Goal: Task Accomplishment & Management: Use online tool/utility

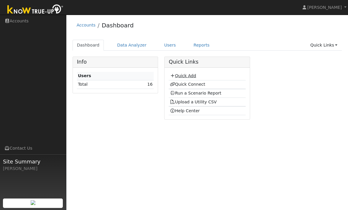
click at [186, 75] on link "Quick Add" at bounding box center [183, 75] width 26 height 5
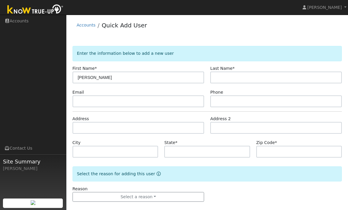
type input "[PERSON_NAME]"
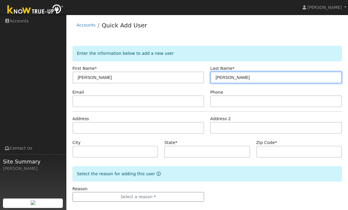
type input "[PERSON_NAME]"
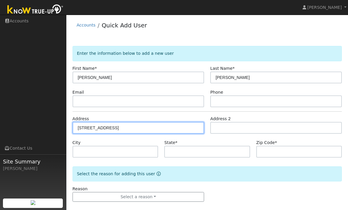
type input "1558 Solitude Way"
type input "Brentwood"
type input "CA"
type input "94513"
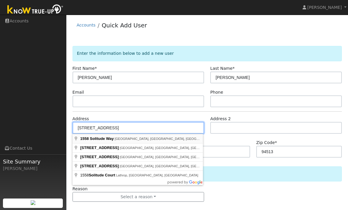
type input "1558 Solitude Way"
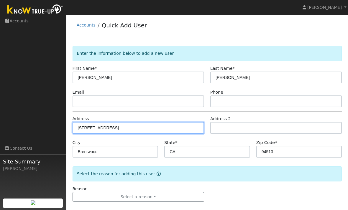
scroll to position [6, 0]
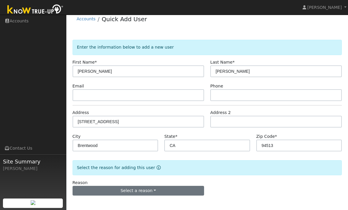
click at [160, 193] on button "Select a reason" at bounding box center [139, 191] width 132 height 10
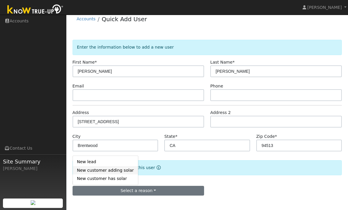
click at [123, 171] on link "New customer adding solar" at bounding box center [105, 170] width 65 height 8
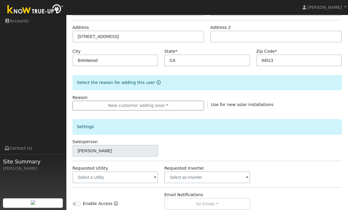
scroll to position [91, 0]
click at [142, 179] on input "text" at bounding box center [116, 178] width 86 height 12
type input "Pacific Gas & Electric"
click at [196, 178] on input "text" at bounding box center [207, 178] width 86 height 12
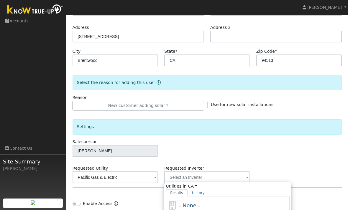
type input "Enphase Energy"
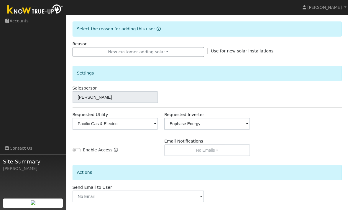
scroll to position [152, 0]
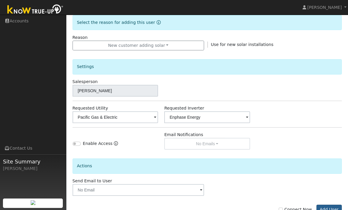
click at [329, 209] on button "Add User" at bounding box center [329, 210] width 26 height 10
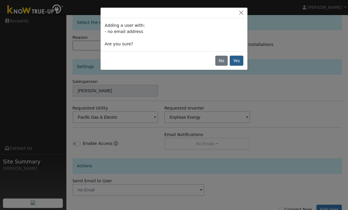
click at [238, 65] on button "Yes" at bounding box center [237, 61] width 14 height 10
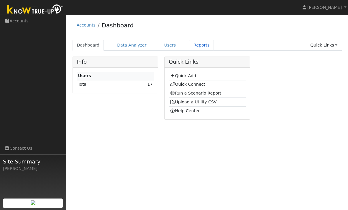
click at [198, 46] on link "Reports" at bounding box center [201, 45] width 25 height 11
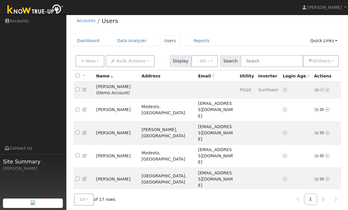
scroll to position [4, 0]
click at [320, 200] on link "2" at bounding box center [323, 200] width 13 height 12
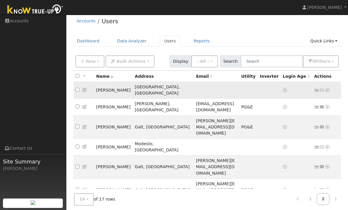
click at [327, 89] on icon at bounding box center [327, 90] width 5 height 4
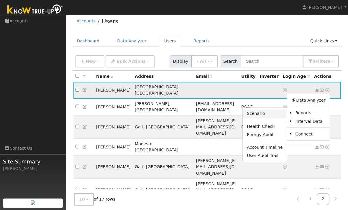
click at [267, 111] on link "Scenario" at bounding box center [265, 114] width 44 height 8
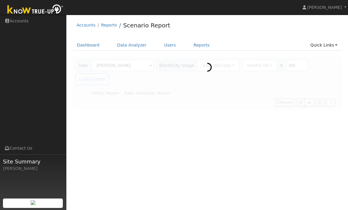
type input "Pacific Gas & Electric"
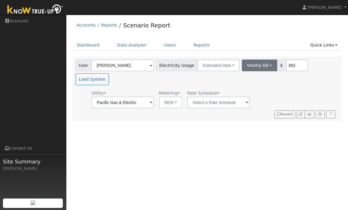
click at [242, 63] on button "Monthly Bill" at bounding box center [259, 66] width 35 height 12
click at [247, 80] on link "Annual Consumption" at bounding box center [251, 78] width 52 height 8
type input "11620"
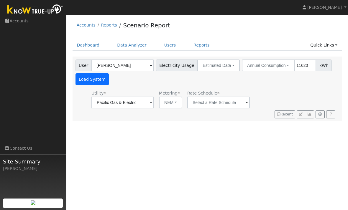
click at [99, 81] on button "Load System" at bounding box center [93, 79] width 34 height 12
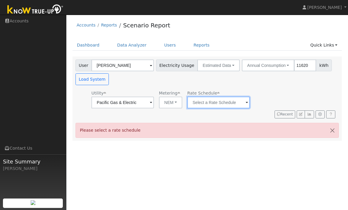
click at [212, 98] on input "text" at bounding box center [218, 103] width 63 height 12
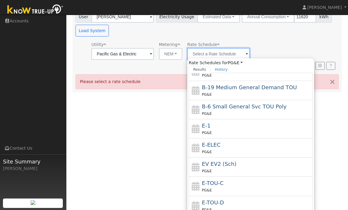
scroll to position [68, 0]
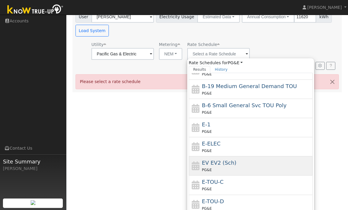
click at [253, 166] on div "EV EV2 (Sch) PG&E" at bounding box center [256, 166] width 109 height 14
type input "EV EV2 (Sch)"
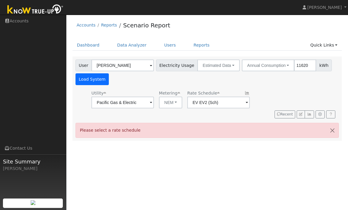
click at [93, 83] on button "Load System" at bounding box center [93, 79] width 34 height 12
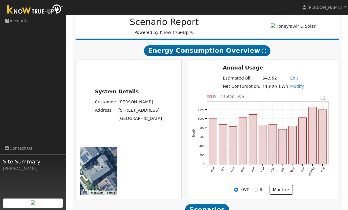
scroll to position [172, 0]
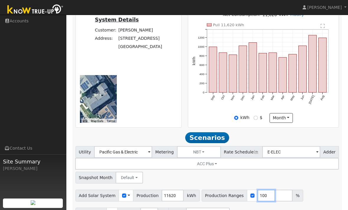
click at [261, 190] on input "100" at bounding box center [266, 196] width 18 height 12
type input "125"
type input "65"
type input "125"
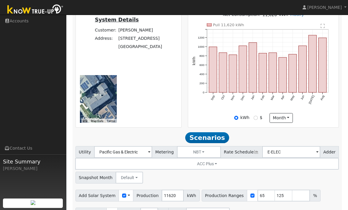
type input "2"
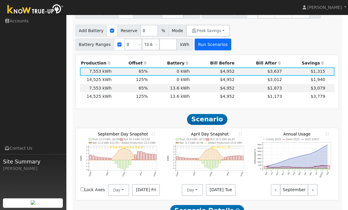
scroll to position [355, 0]
click at [285, 92] on td "$3,779" at bounding box center [304, 96] width 43 height 8
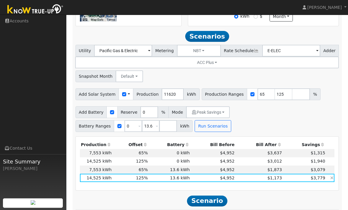
scroll to position [237, 0]
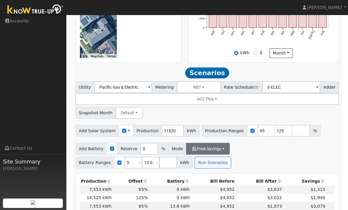
click at [215, 143] on button "Peak Savings" at bounding box center [208, 149] width 44 height 12
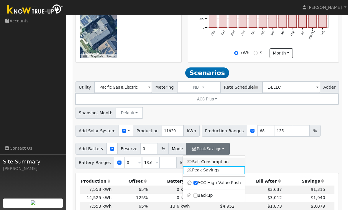
click at [233, 158] on link "Self Consumption" at bounding box center [214, 162] width 62 height 8
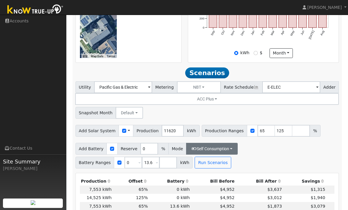
click at [228, 143] on button "Self Consumption" at bounding box center [212, 149] width 52 height 12
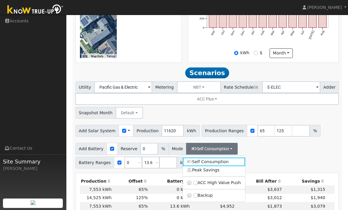
click at [233, 143] on button "Self Consumption" at bounding box center [212, 149] width 52 height 12
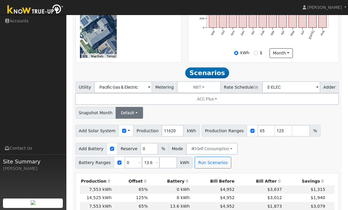
click at [131, 107] on button "Default" at bounding box center [129, 113] width 27 height 12
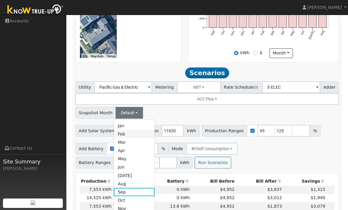
click at [132, 130] on link "Feb" at bounding box center [134, 134] width 41 height 8
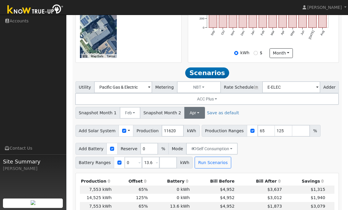
click at [193, 107] on button "Apr" at bounding box center [194, 113] width 21 height 12
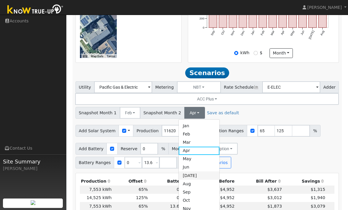
click at [195, 172] on link "[DATE]" at bounding box center [199, 176] width 41 height 8
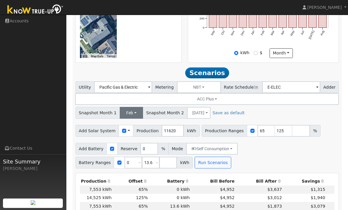
click at [132, 107] on button "Feb" at bounding box center [132, 113] width 24 height 12
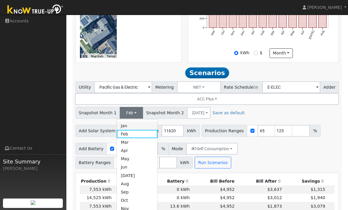
click at [142, 122] on link "Jan" at bounding box center [137, 126] width 41 height 8
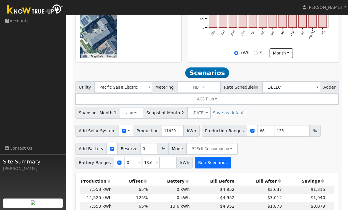
click at [218, 157] on button "Run Scenarios" at bounding box center [213, 163] width 36 height 12
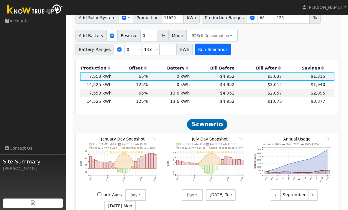
scroll to position [350, 0]
click at [292, 98] on td "$3,877" at bounding box center [304, 102] width 43 height 8
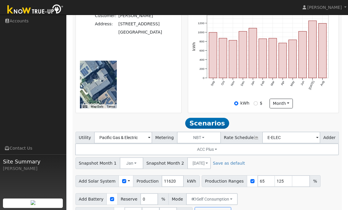
scroll to position [243, 0]
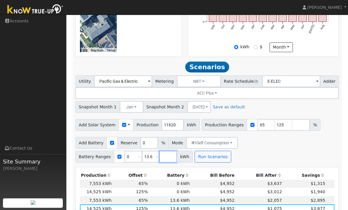
click at [160, 152] on input "number" at bounding box center [168, 157] width 18 height 12
type input "27.2"
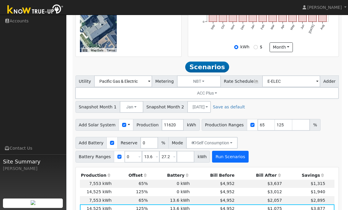
click at [232, 151] on button "Run Scenarios" at bounding box center [230, 157] width 36 height 12
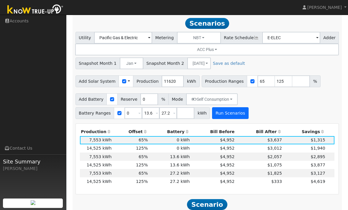
scroll to position [288, 0]
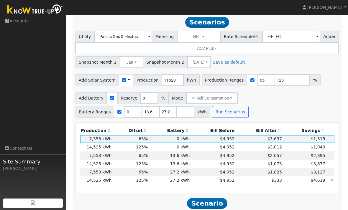
click at [261, 176] on td "$333" at bounding box center [259, 180] width 47 height 8
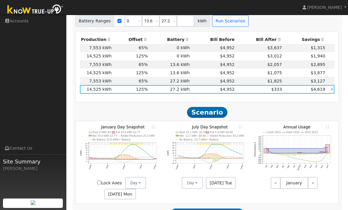
scroll to position [379, 0]
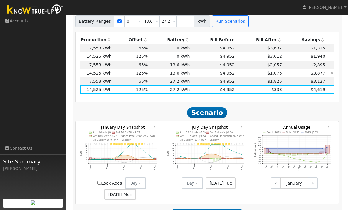
click at [296, 69] on td "$3,877" at bounding box center [304, 73] width 43 height 8
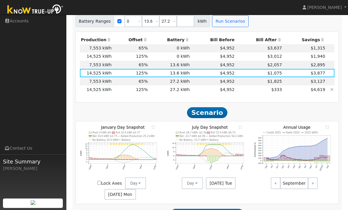
click at [290, 86] on td "$4,619" at bounding box center [304, 90] width 43 height 8
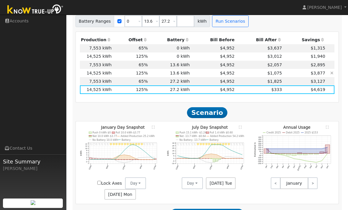
click at [294, 69] on td "$3,877" at bounding box center [304, 73] width 43 height 8
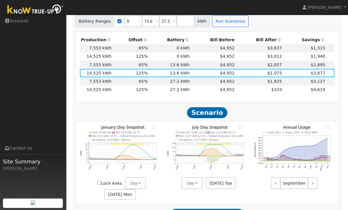
click at [154, 126] on text "" at bounding box center [153, 127] width 3 height 3
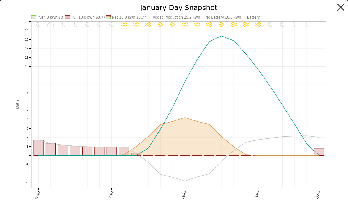
click at [340, 2] on button "button" at bounding box center [340, 7] width 11 height 11
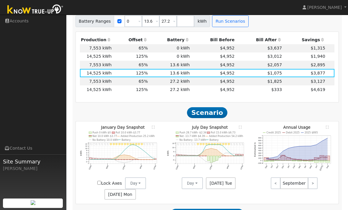
click at [240, 126] on icon "11PM - Clear 10PM - Clear 9PM - Clear 8PM - Clear 7PM - Clear 6PM - Clear 5PM -…" at bounding box center [207, 155] width 81 height 58
click at [241, 126] on text "" at bounding box center [240, 127] width 3 height 3
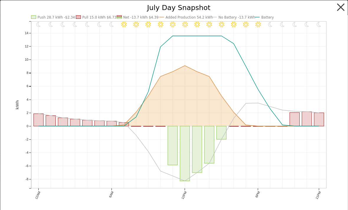
click at [337, 5] on button "button" at bounding box center [340, 7] width 11 height 11
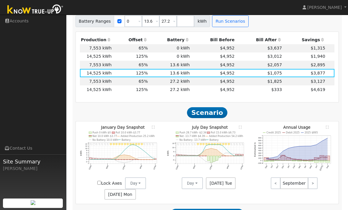
click at [329, 126] on text "" at bounding box center [327, 127] width 3 height 3
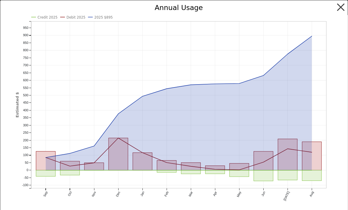
click at [336, 9] on button "button" at bounding box center [340, 7] width 11 height 11
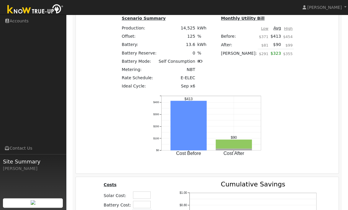
scroll to position [622, 0]
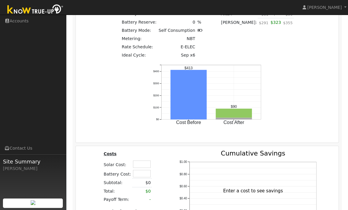
click at [325, 185] on div "$0 $0.20 $0.40 $0.60 $0.80 $1.00 Cumulative Savings Enter a cost to see savings" at bounding box center [249, 200] width 160 height 100
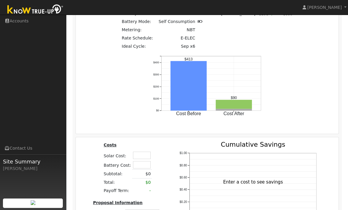
scroll to position [632, 0]
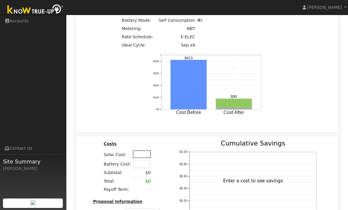
click at [145, 151] on input "text" at bounding box center [142, 154] width 18 height 7
type input "$65,928"
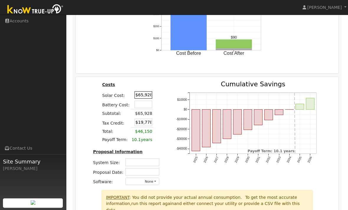
scroll to position [625, 0]
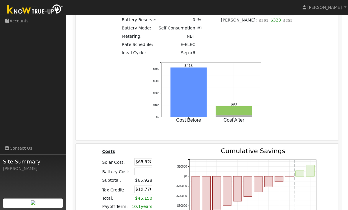
click at [336, 126] on div "Scenario Summary Production: 14,525 kWh Offset: 125 % Battery: 13.6 kWh Battery…" at bounding box center [207, 59] width 263 height 163
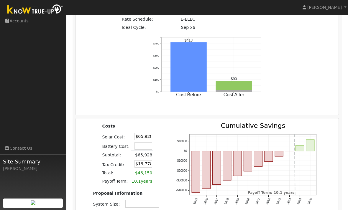
scroll to position [683, 0]
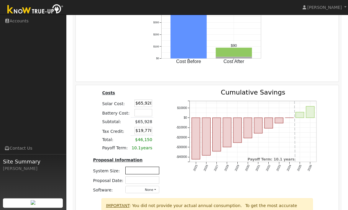
click at [149, 167] on input "text" at bounding box center [142, 170] width 34 height 7
type input "0"
type input "9.02kw"
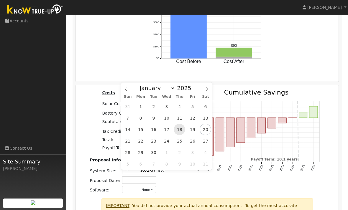
click at [181, 130] on span "18" at bounding box center [180, 130] width 12 height 12
type input "[DATE]"
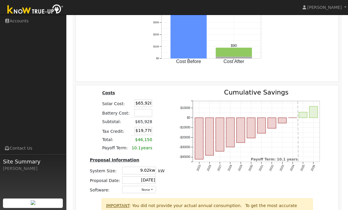
click at [180, 183] on div "2025 2026 2027 2028 2029 2030 2031 2032 2033 2034 2035 2036 -$40000 -$30000 -$2…" at bounding box center [252, 143] width 160 height 109
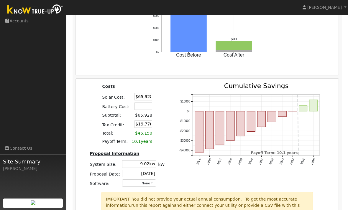
scroll to position [625, 0]
